Goal: Transaction & Acquisition: Download file/media

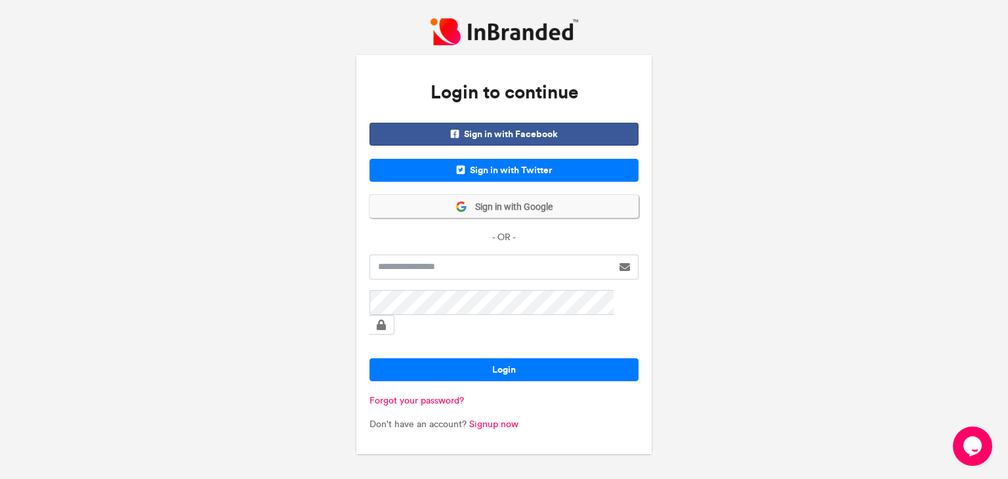
click at [577, 217] on button "Sign in with Google" at bounding box center [503, 206] width 269 height 23
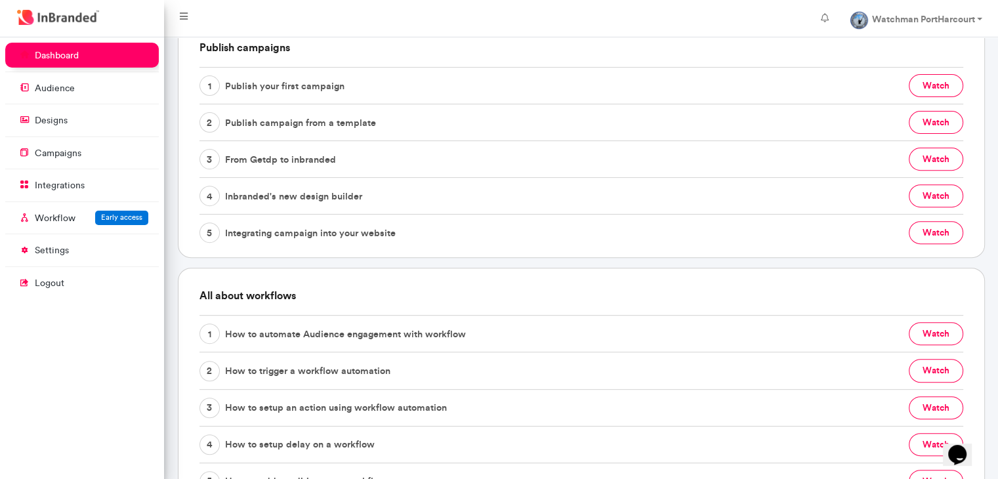
scroll to position [698, 0]
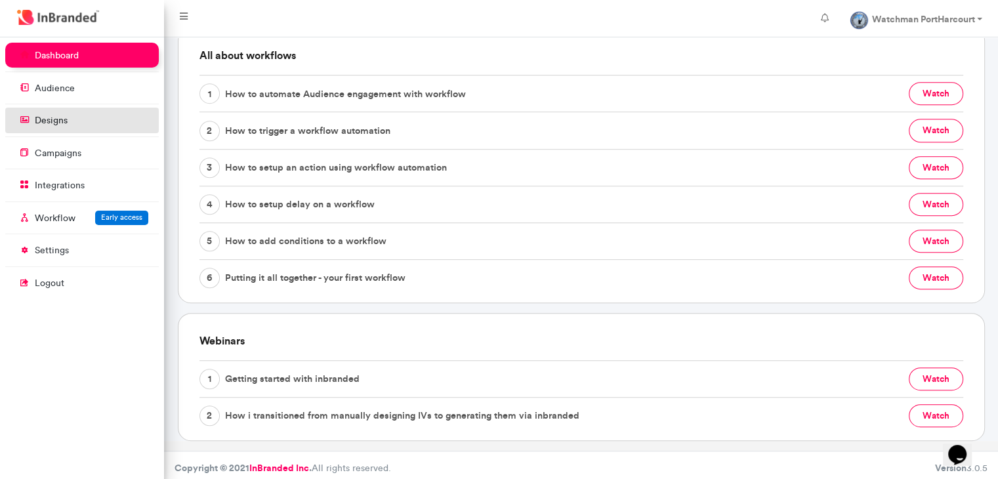
click at [58, 127] on link "designs" at bounding box center [82, 120] width 154 height 25
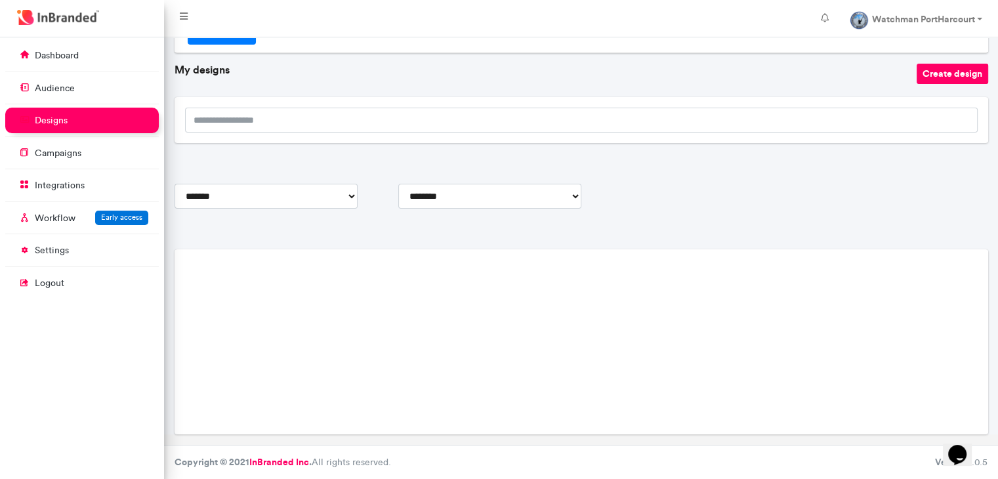
scroll to position [271, 0]
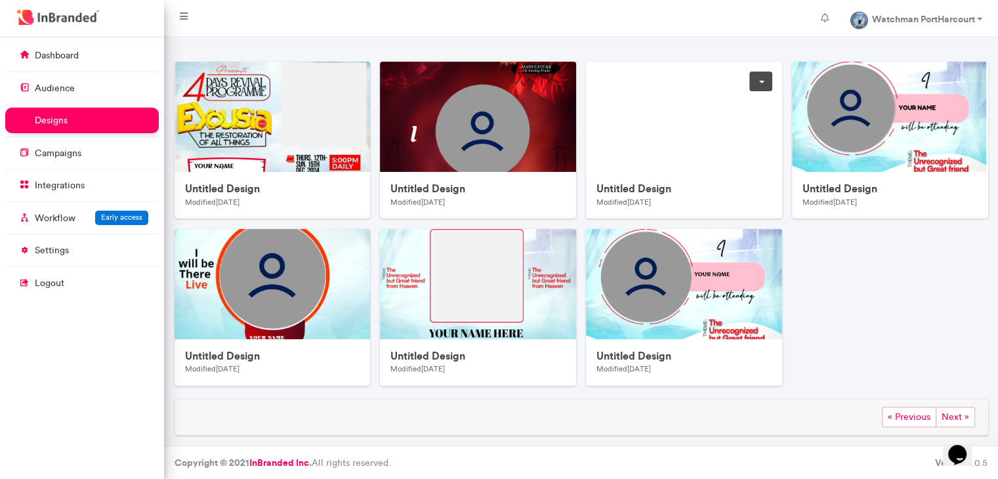
click at [684, 159] on img at bounding box center [684, 117] width 196 height 110
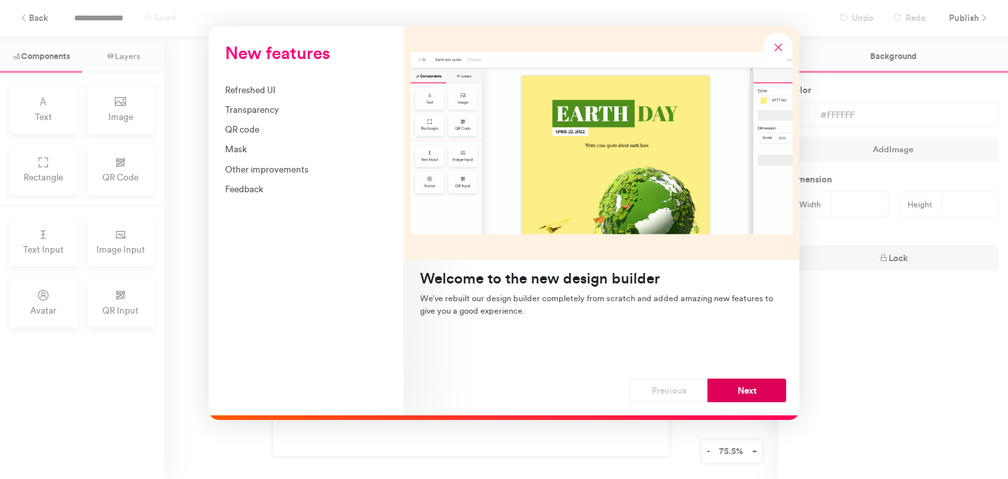
click at [719, 381] on button "Next" at bounding box center [746, 391] width 79 height 24
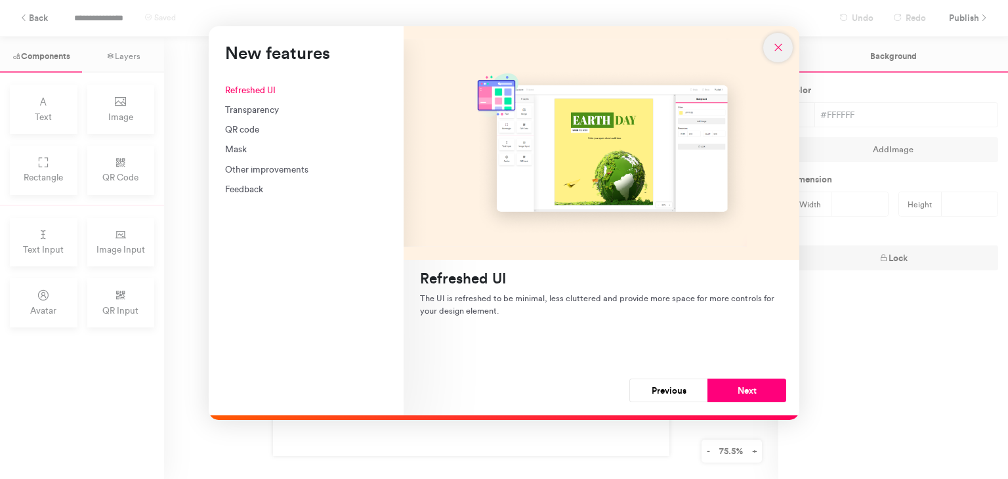
click at [769, 45] on button "New features" at bounding box center [778, 48] width 30 height 30
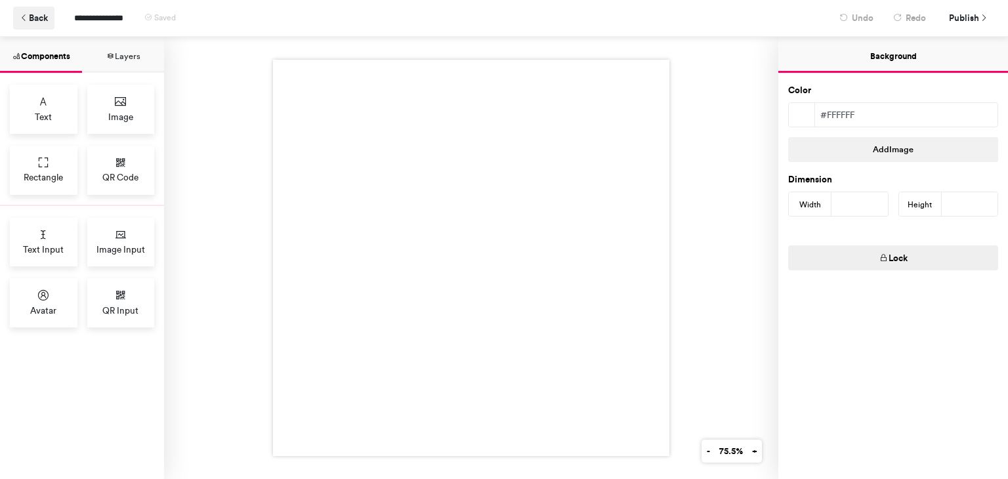
click at [38, 22] on button "Back" at bounding box center [33, 18] width 41 height 23
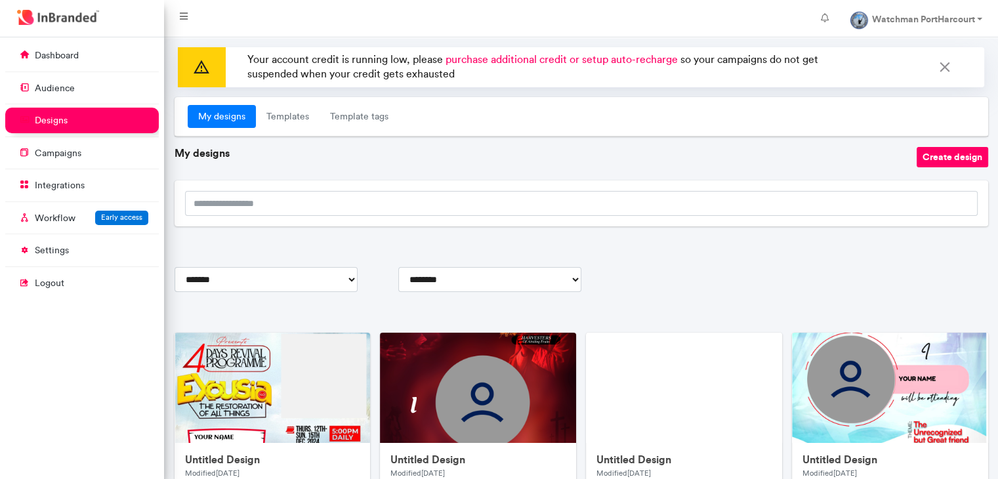
click at [321, 217] on div at bounding box center [582, 203] width 814 height 46
click at [348, 348] on link at bounding box center [348, 353] width 23 height 20
click at [92, 88] on link "audience" at bounding box center [82, 87] width 154 height 25
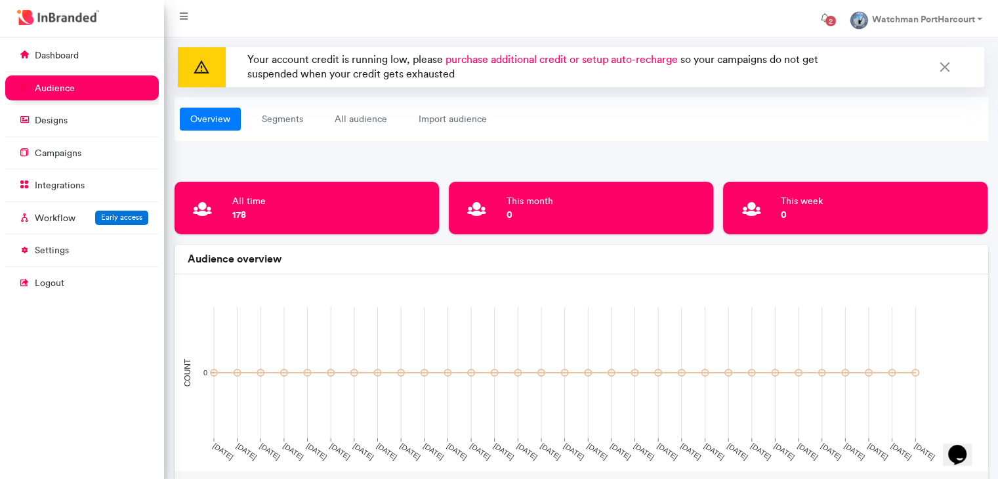
scroll to position [241, 0]
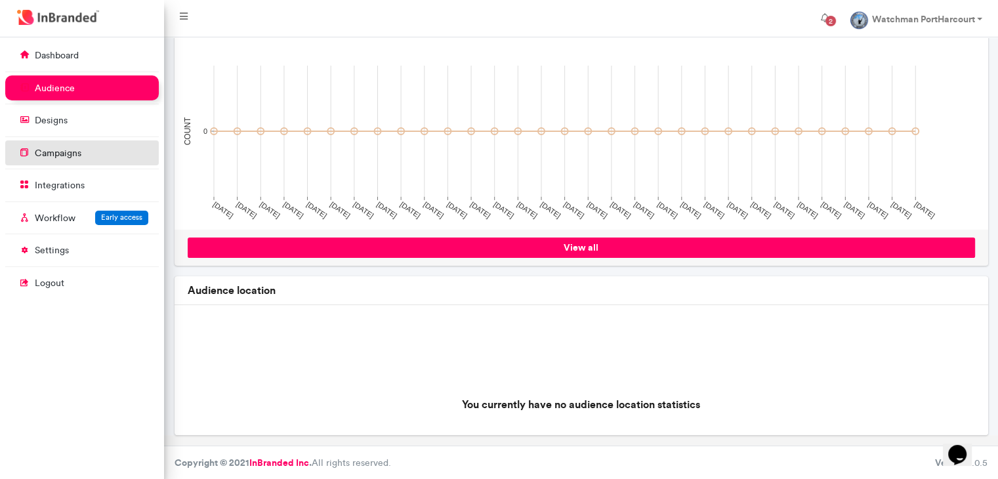
click at [85, 150] on link "campaigns" at bounding box center [82, 152] width 154 height 25
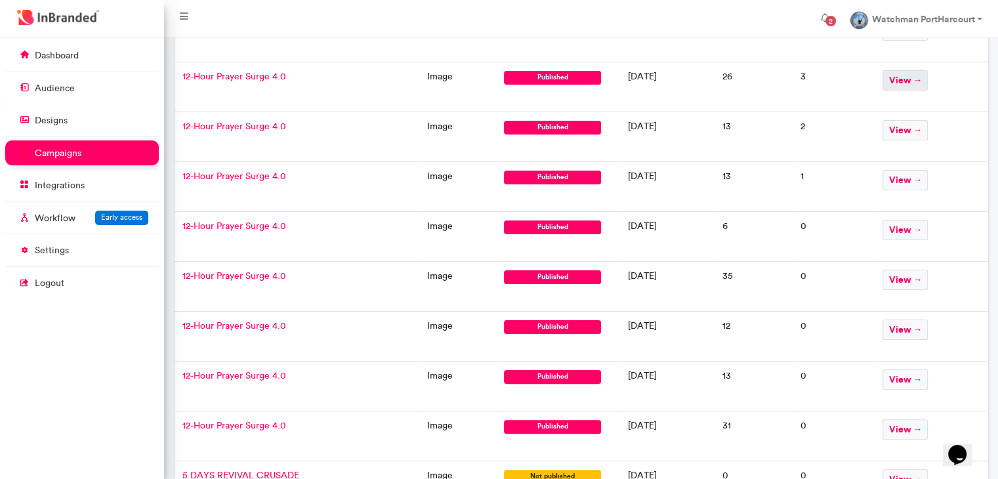
scroll to position [362, 0]
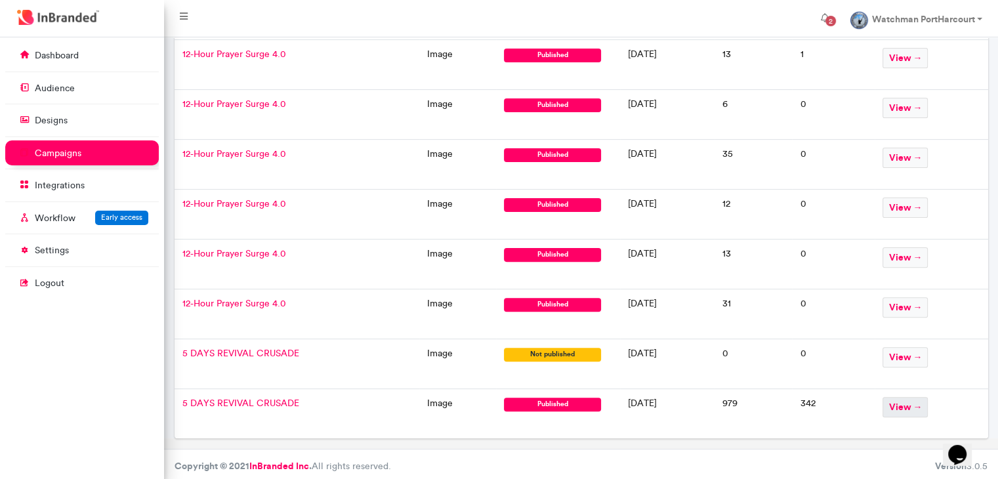
click at [915, 401] on span "view →" at bounding box center [905, 407] width 45 height 20
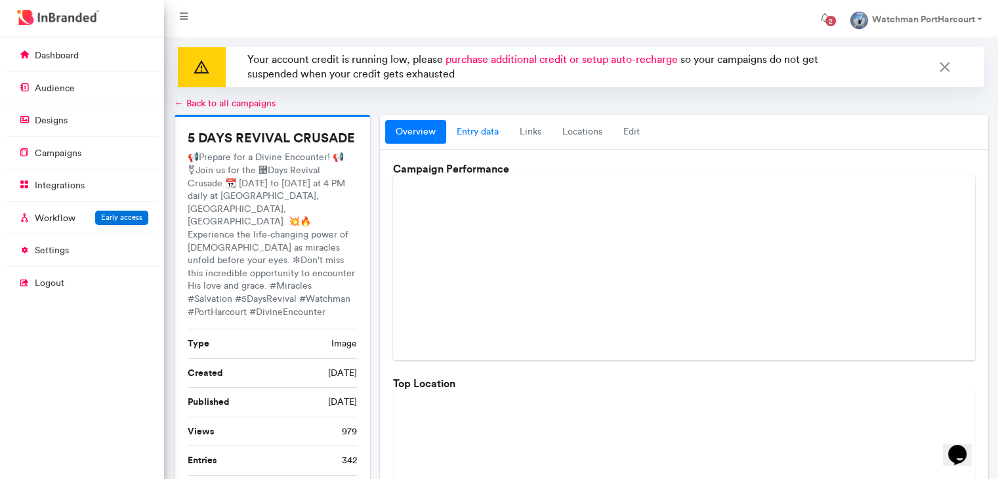
click at [493, 127] on link "entry data" at bounding box center [477, 132] width 63 height 24
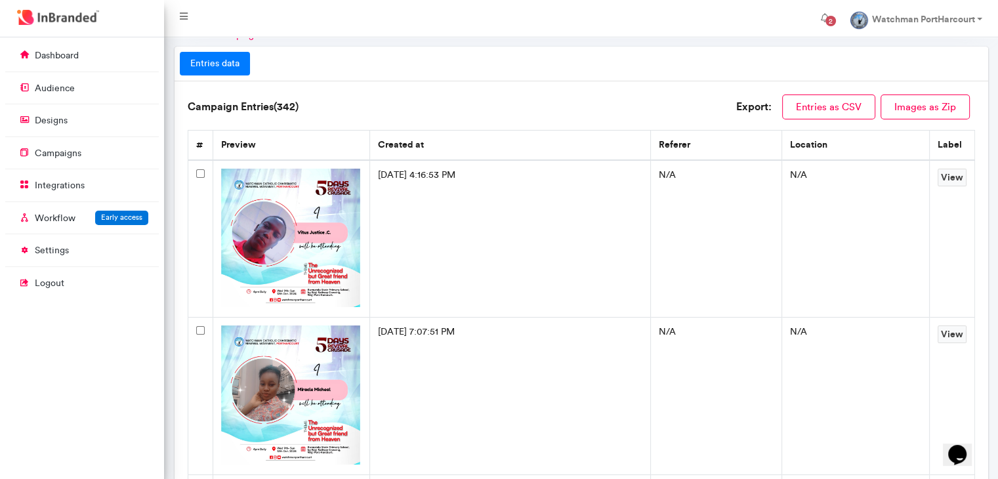
scroll to position [8, 0]
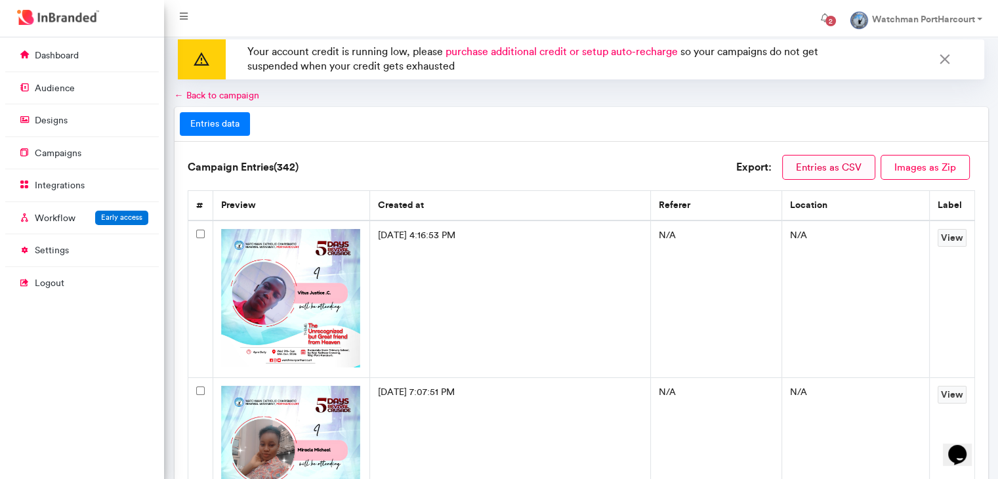
click at [829, 166] on button "Entries as CSV" at bounding box center [828, 167] width 93 height 25
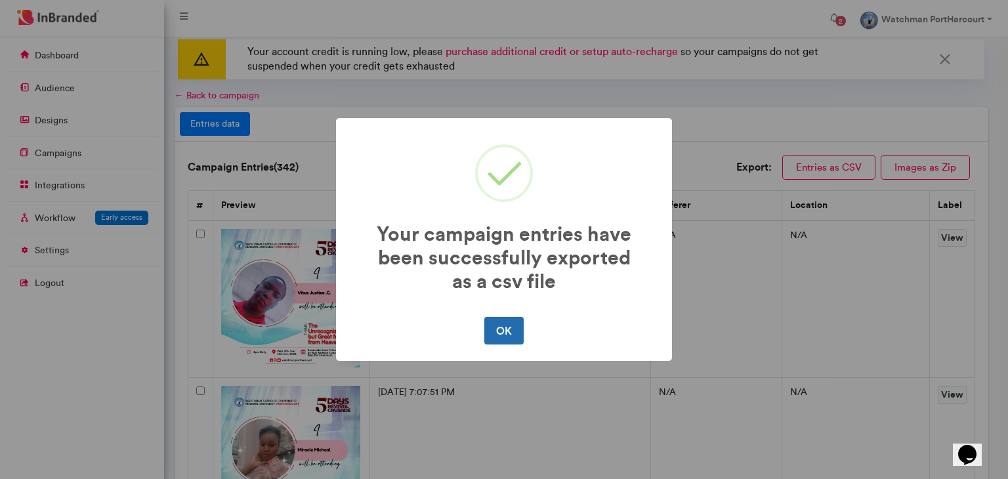
click at [508, 326] on button "OK" at bounding box center [503, 331] width 39 height 28
